Goal: Task Accomplishment & Management: Use online tool/utility

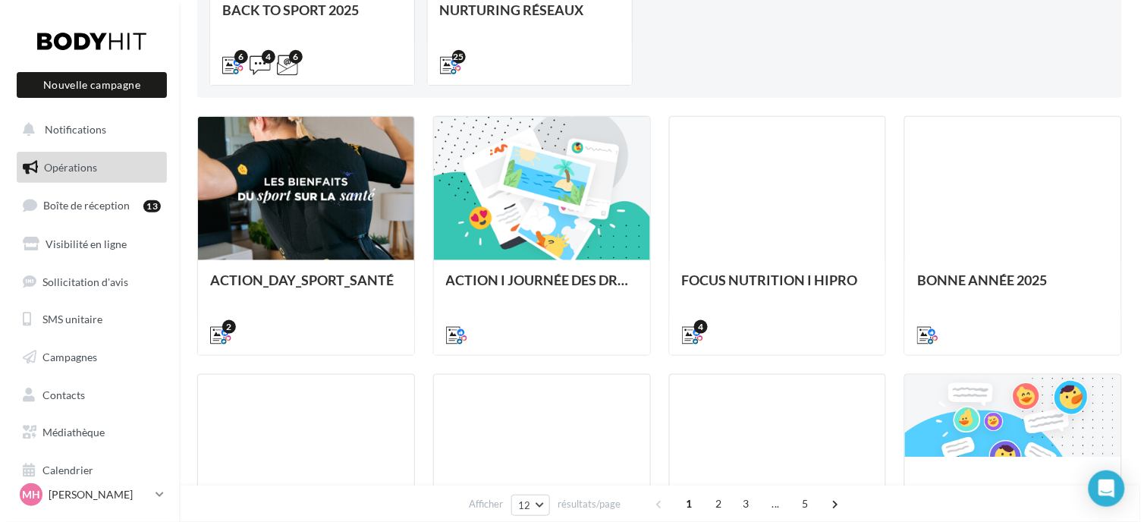
scroll to position [337, 0]
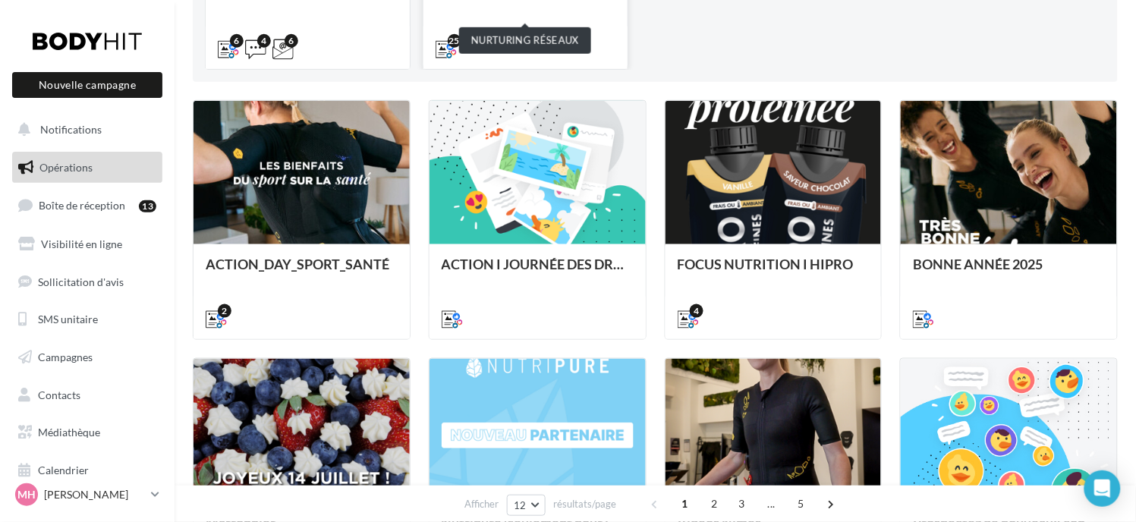
click at [511, 11] on div "NURTURING RÉSEAUX" at bounding box center [526, 1] width 180 height 30
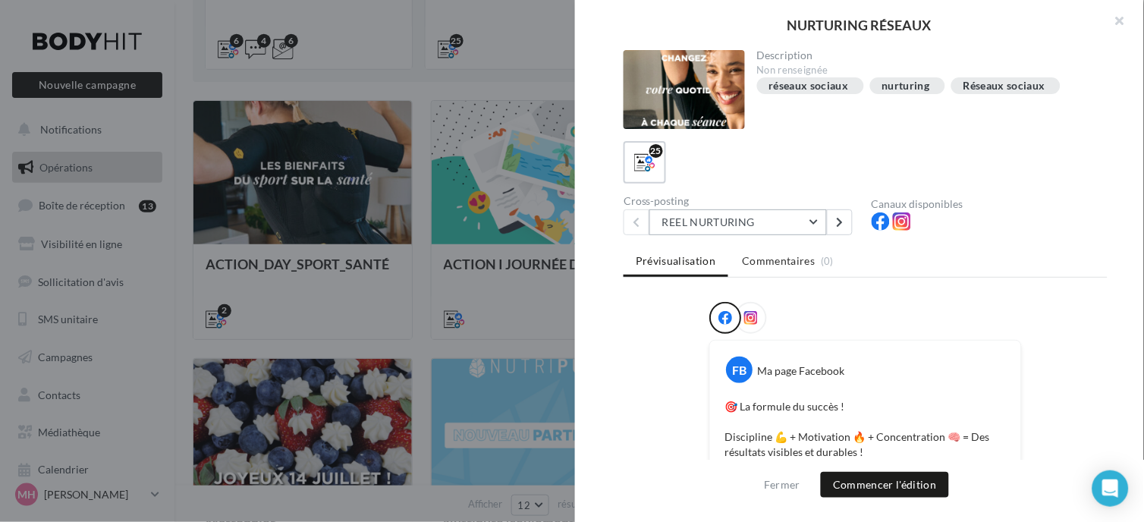
click at [813, 215] on button "REEL NURTURING" at bounding box center [738, 222] width 178 height 26
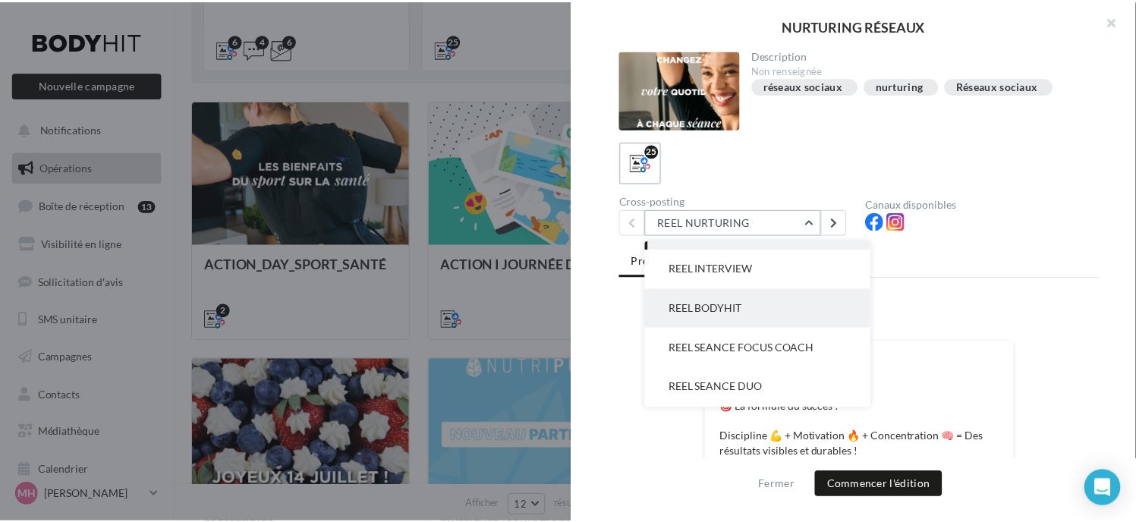
scroll to position [0, 0]
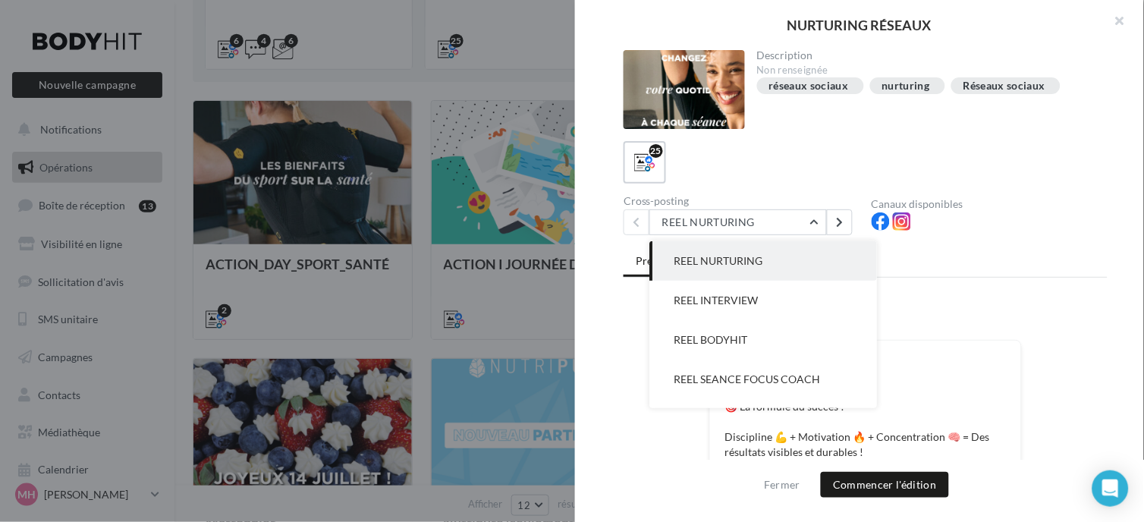
click at [121, 493] on div at bounding box center [572, 261] width 1144 height 522
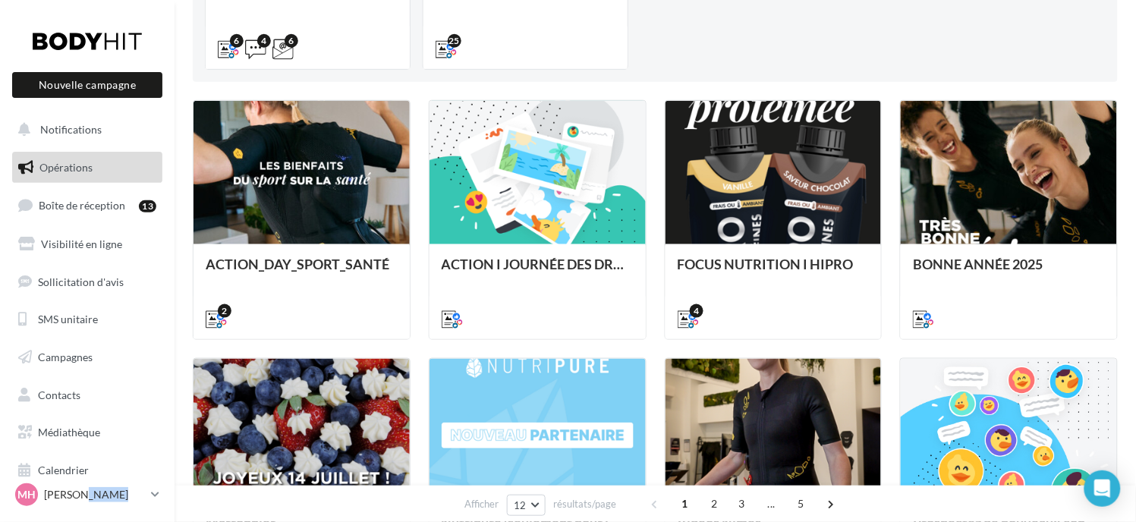
click at [121, 493] on p "[PERSON_NAME]" at bounding box center [94, 494] width 101 height 15
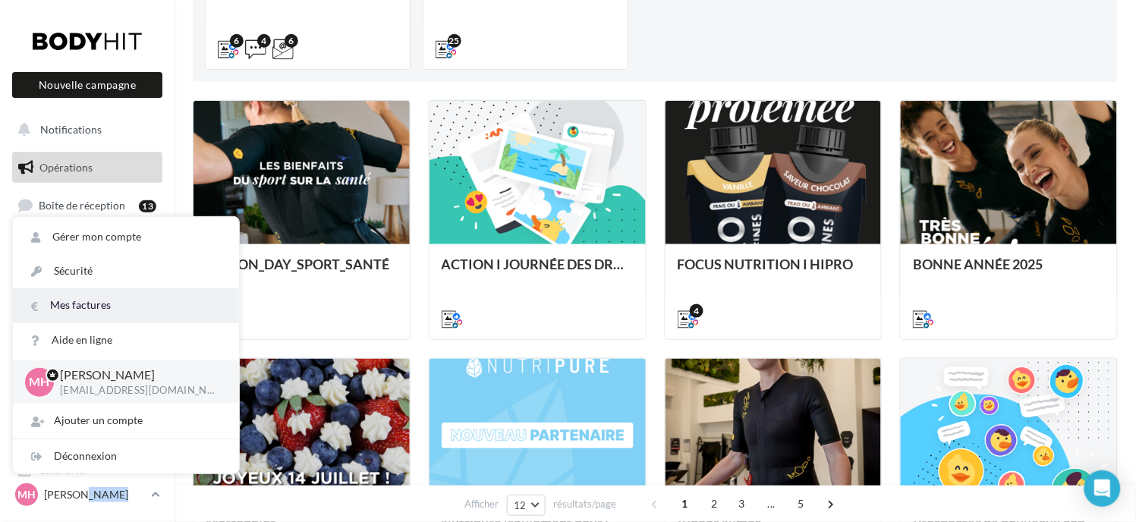
drag, startPoint x: 121, startPoint y: 493, endPoint x: 83, endPoint y: 307, distance: 189.7
click at [83, 307] on link "Mes factures" at bounding box center [126, 305] width 226 height 34
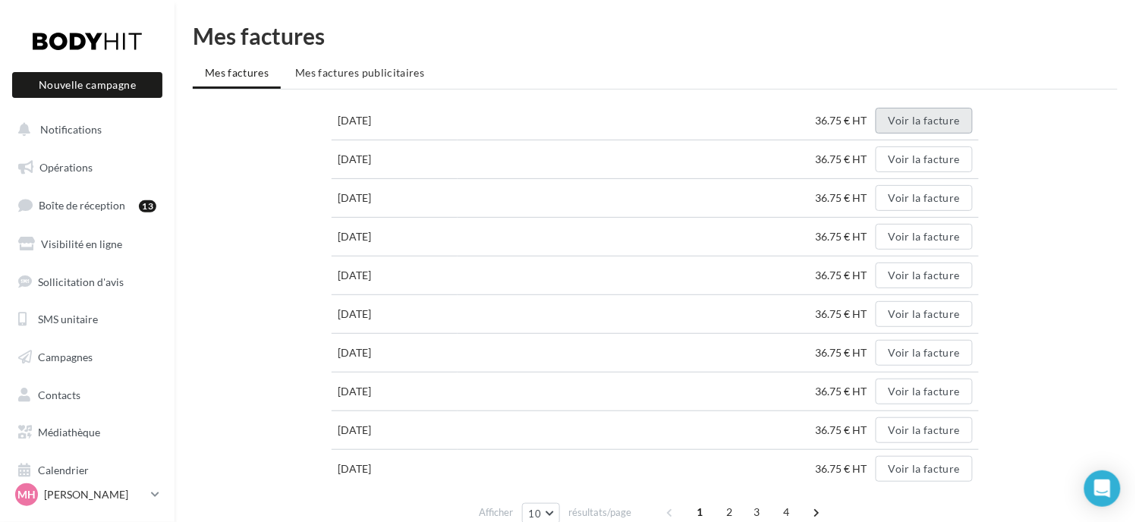
click at [968, 126] on button "Voir la facture" at bounding box center [924, 121] width 97 height 26
click at [77, 163] on span "Opérations" at bounding box center [65, 167] width 53 height 13
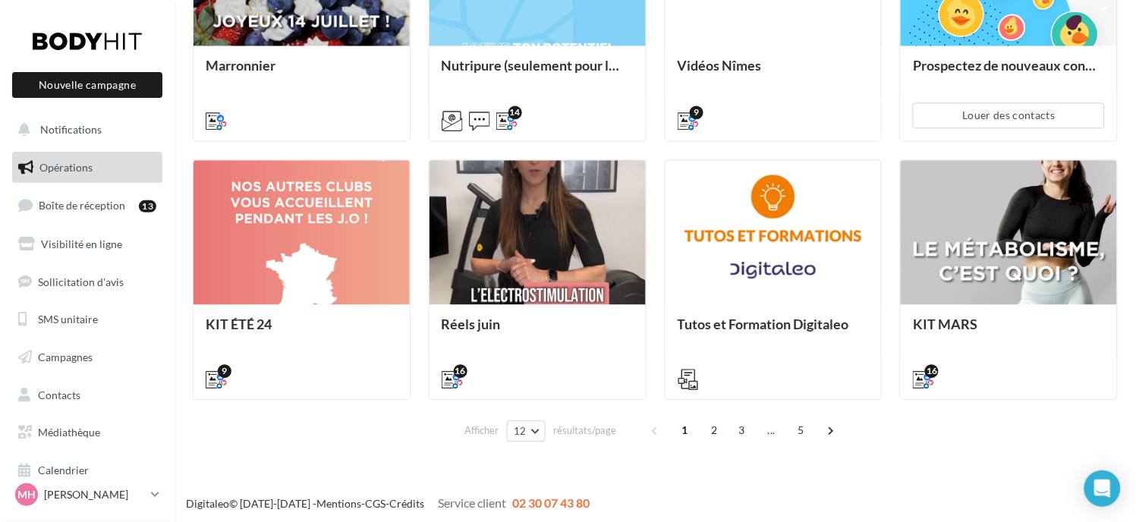
scroll to position [797, 0]
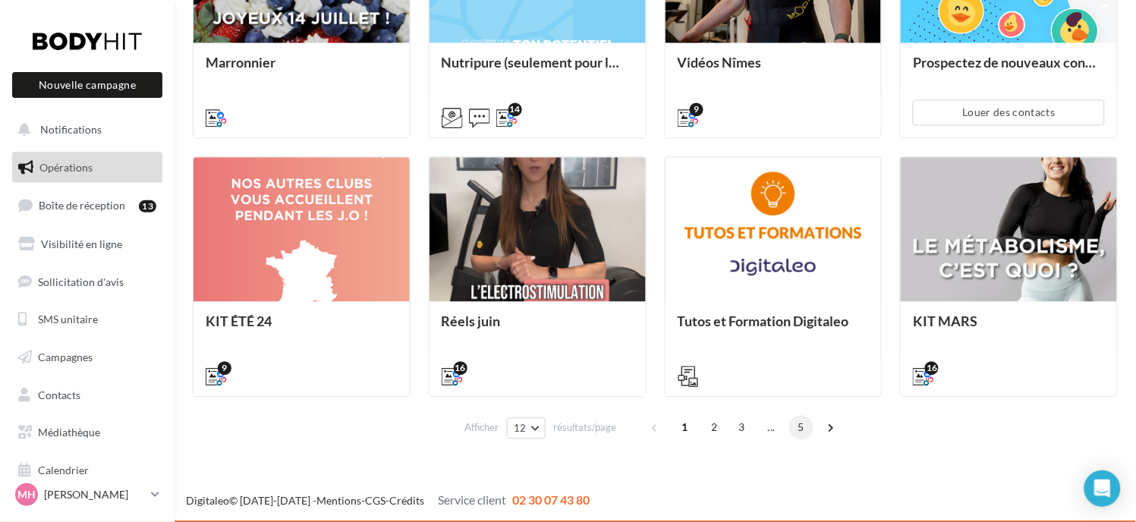
click at [801, 427] on span "5" at bounding box center [801, 427] width 24 height 24
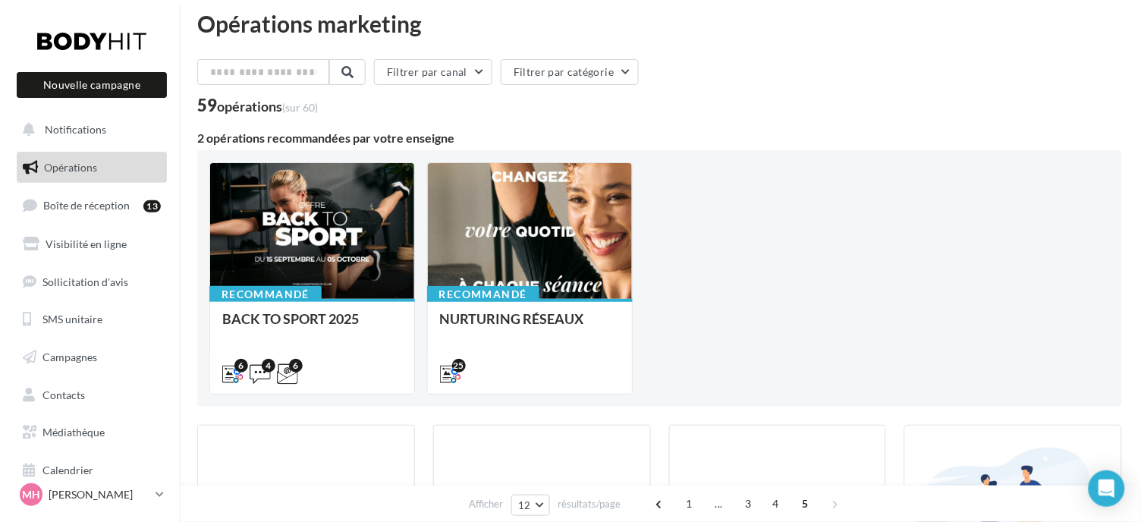
scroll to position [0, 0]
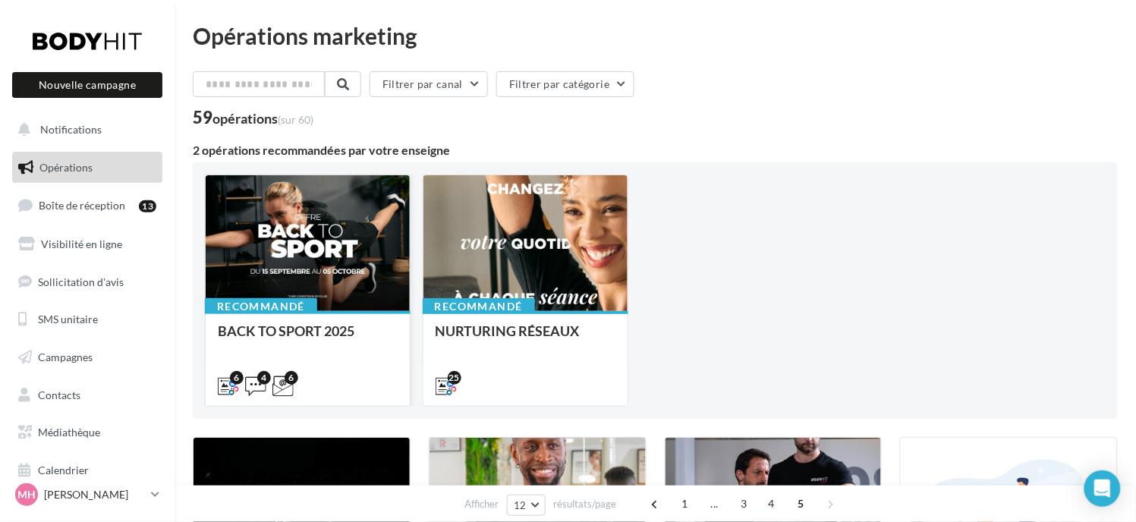
click at [279, 201] on div at bounding box center [308, 243] width 204 height 137
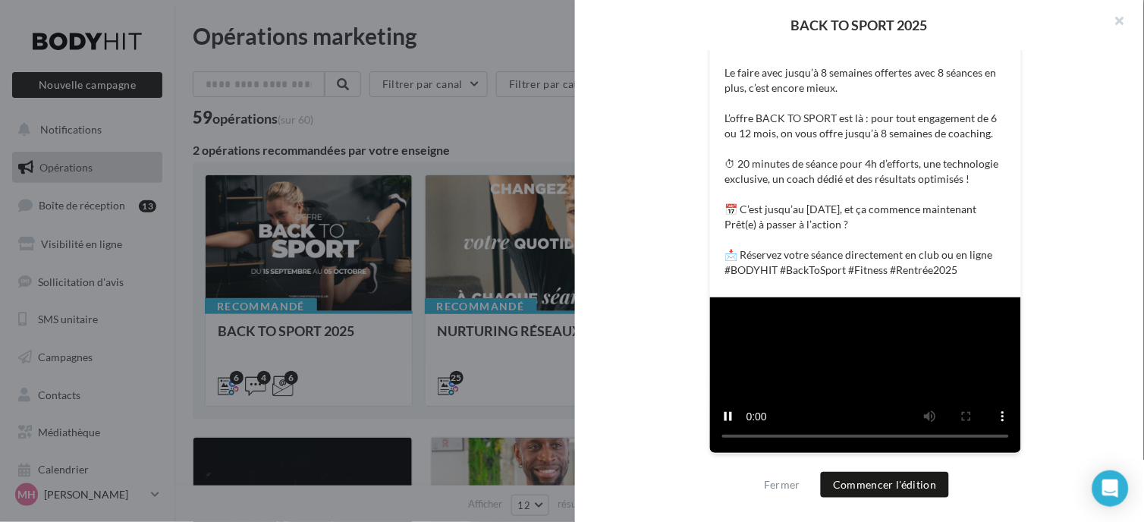
scroll to position [505, 0]
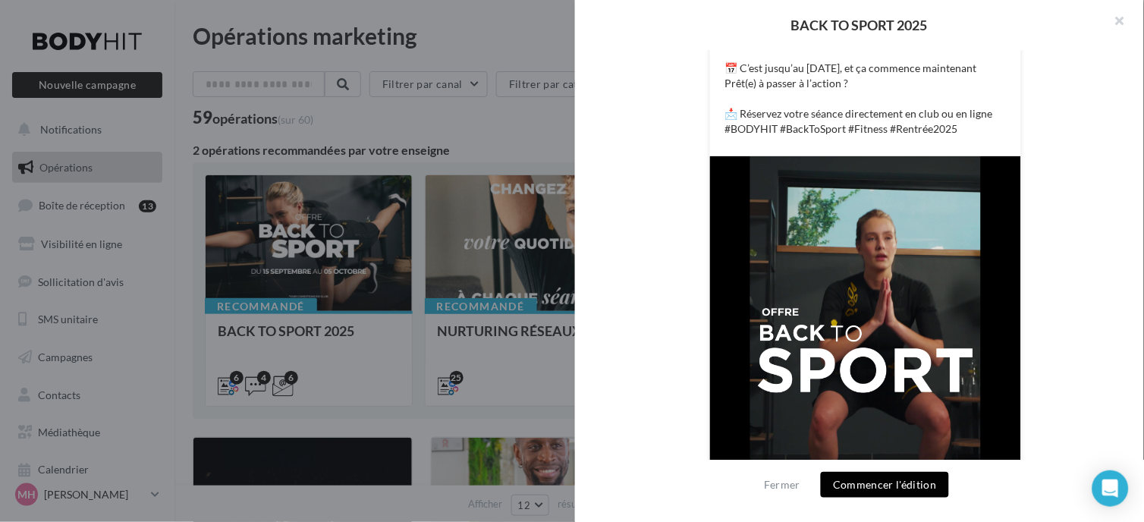
click at [891, 489] on button "Commencer l'édition" at bounding box center [885, 485] width 128 height 26
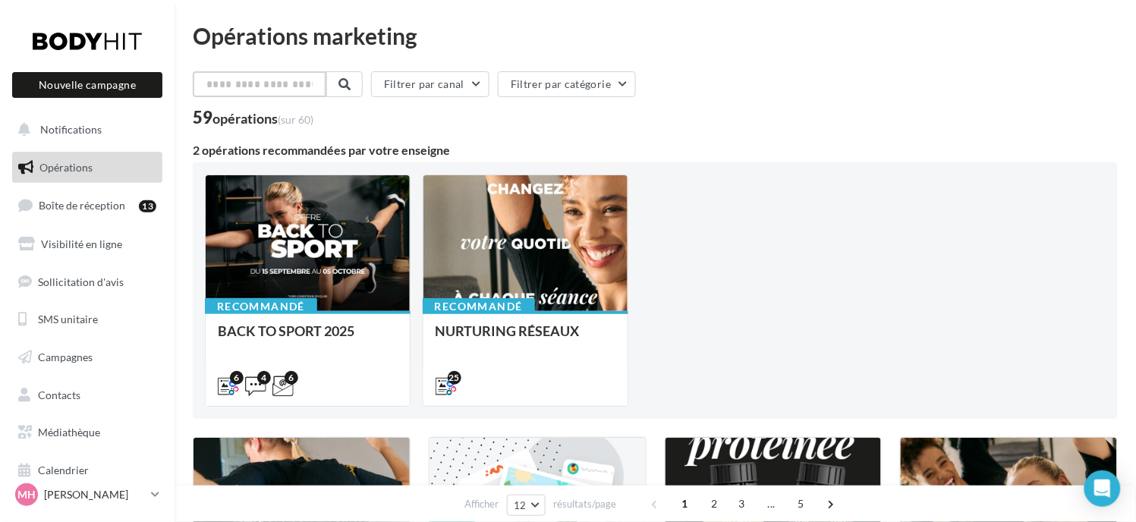
click at [293, 92] on input "text" at bounding box center [260, 84] width 134 height 26
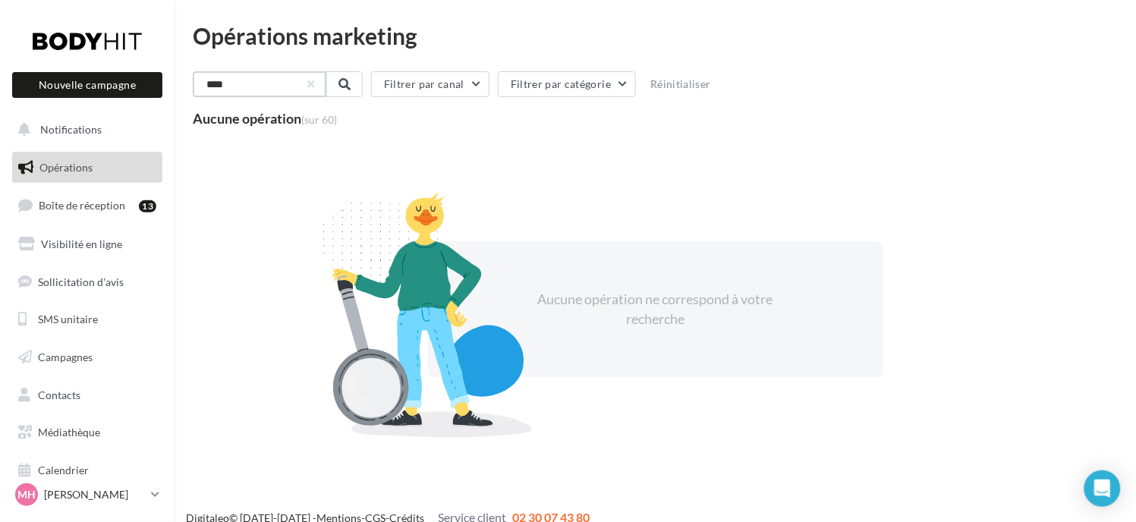
type input "****"
click at [83, 175] on link "Opérations" at bounding box center [87, 168] width 156 height 32
click at [313, 81] on button "button" at bounding box center [310, 84] width 6 height 6
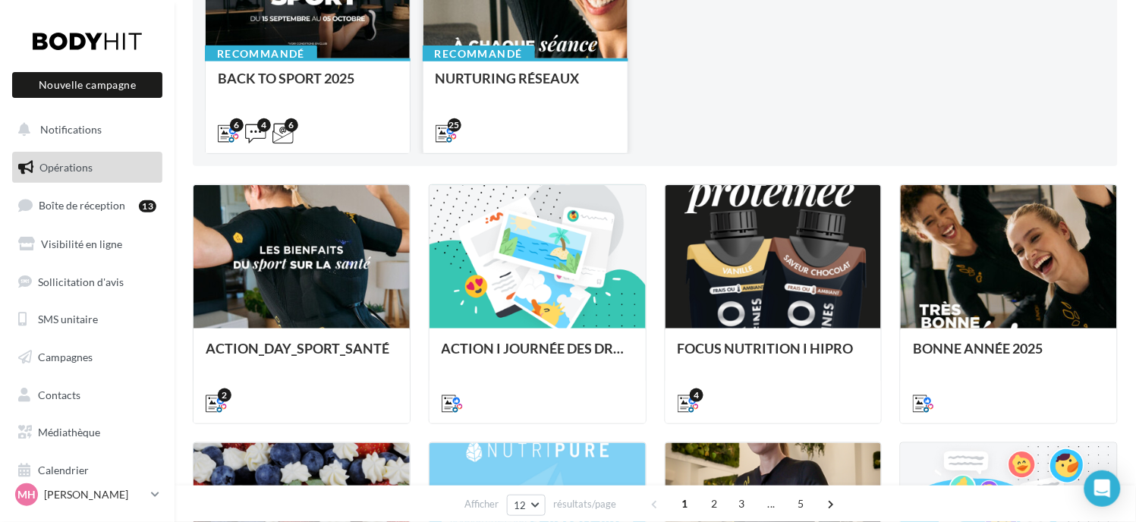
scroll to position [123, 0]
